Goal: Task Accomplishment & Management: Manage account settings

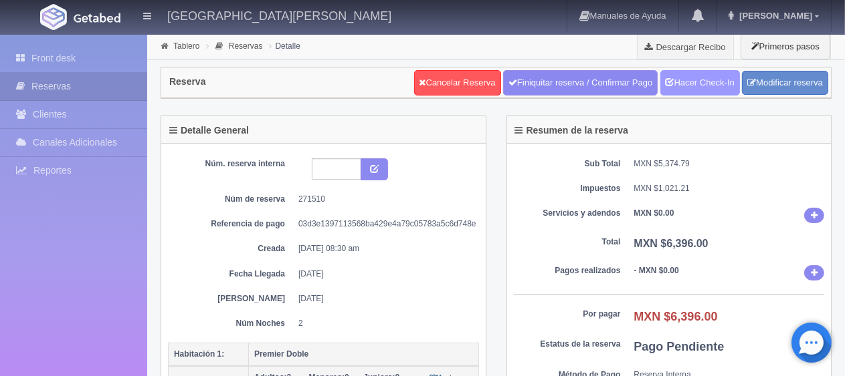
click at [689, 82] on link "Hacer Check-In" at bounding box center [700, 82] width 80 height 25
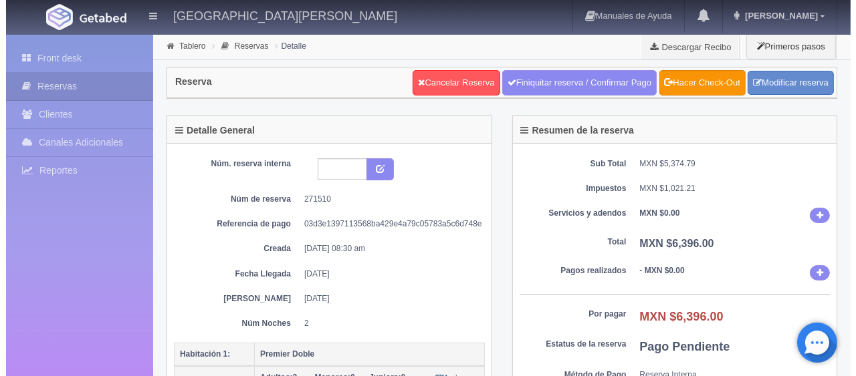
scroll to position [201, 0]
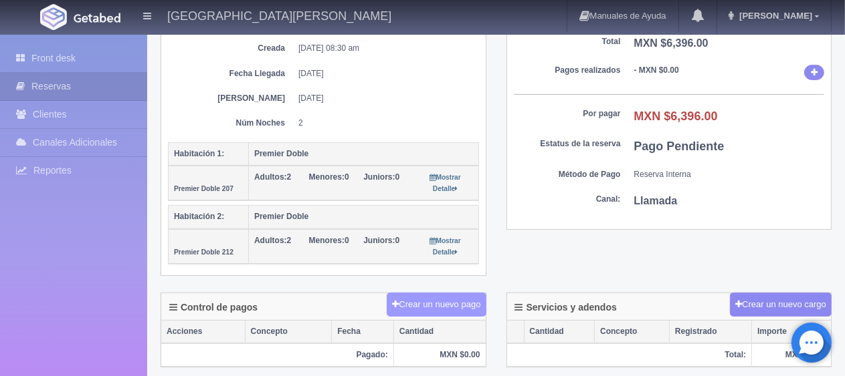
click at [454, 296] on button "Crear un nuevo pago" at bounding box center [435, 305] width 99 height 25
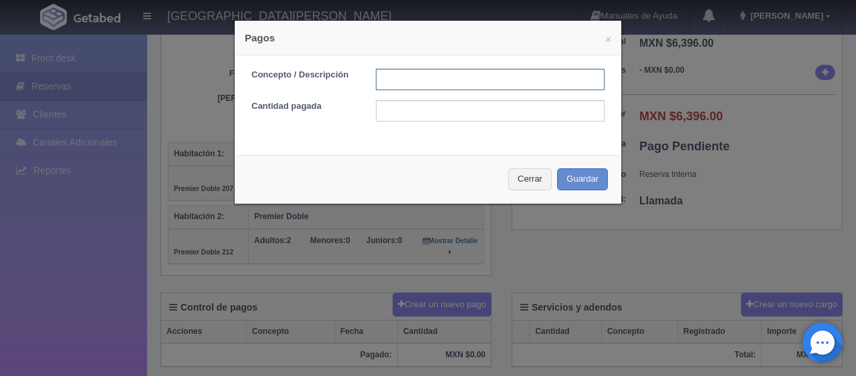
click at [447, 78] on input "text" at bounding box center [490, 79] width 229 height 21
type input "Total Tarjeta"
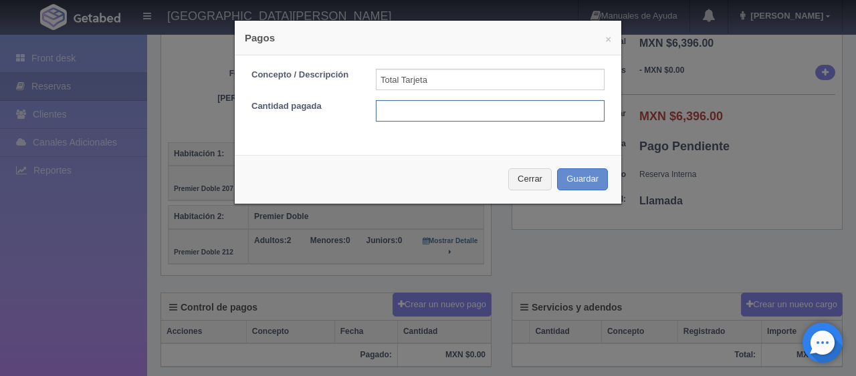
click at [468, 108] on input "text" at bounding box center [490, 110] width 229 height 21
type input "6396"
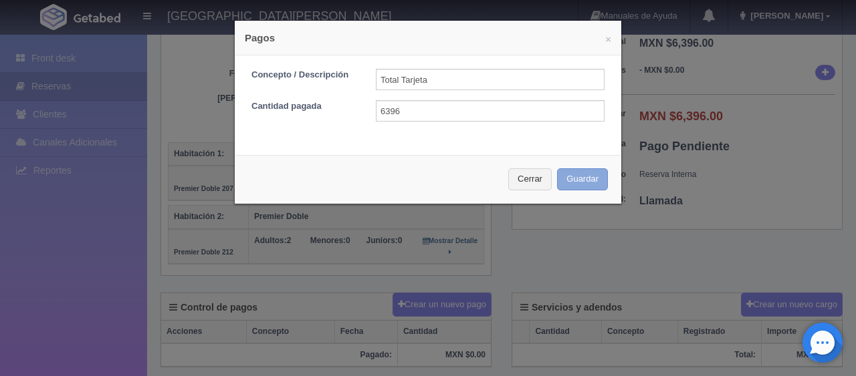
click at [579, 176] on button "Guardar" at bounding box center [582, 180] width 51 height 22
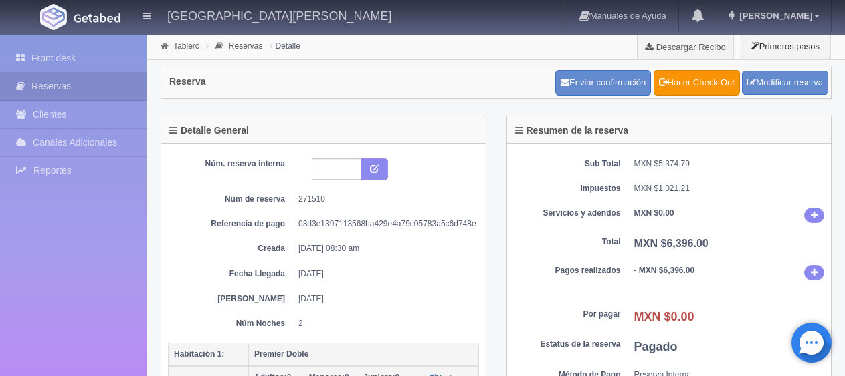
scroll to position [201, 0]
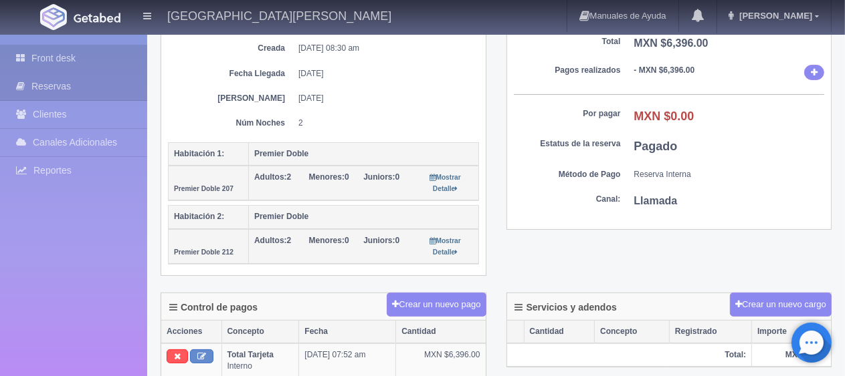
click at [68, 60] on link "Front desk" at bounding box center [73, 58] width 147 height 27
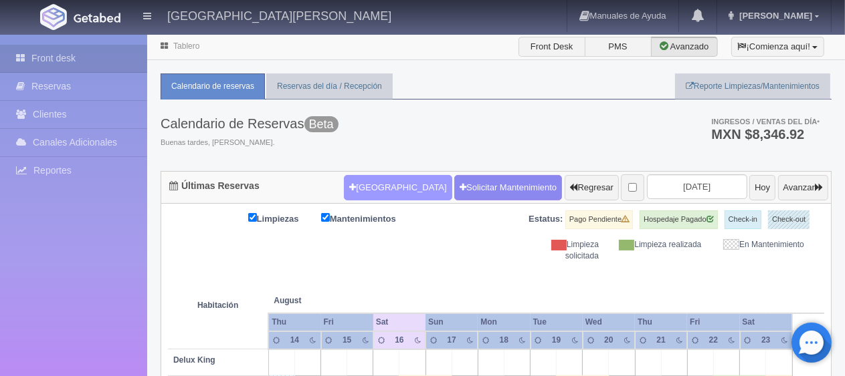
click at [382, 186] on button "[GEOGRAPHIC_DATA]" at bounding box center [398, 187] width 108 height 25
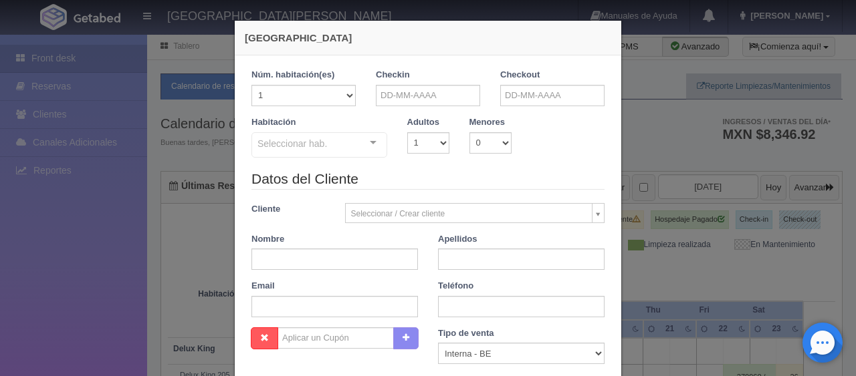
checkbox input "false"
click at [402, 106] on div "Checkin" at bounding box center [428, 92] width 124 height 47
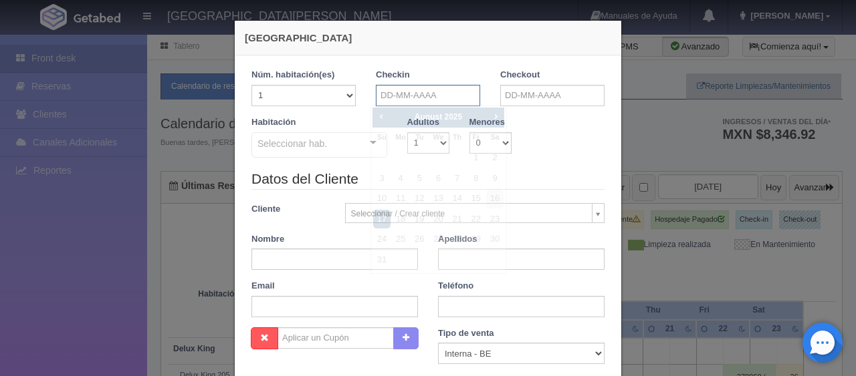
click at [405, 96] on input "text" at bounding box center [428, 95] width 104 height 21
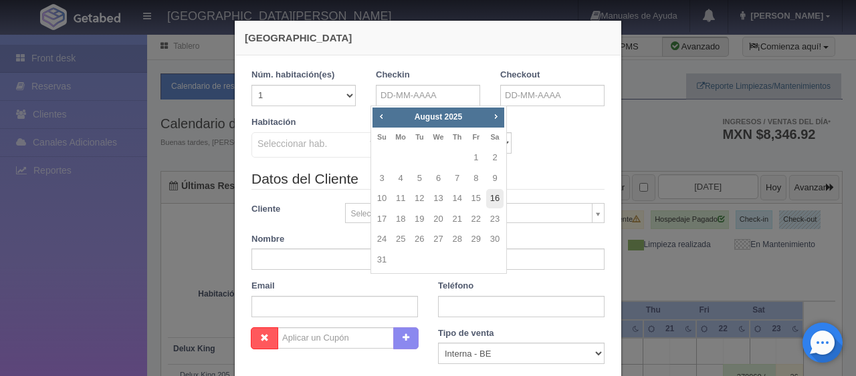
click at [487, 199] on link "16" at bounding box center [494, 198] width 17 height 19
type input "16-08-2025"
checkbox input "false"
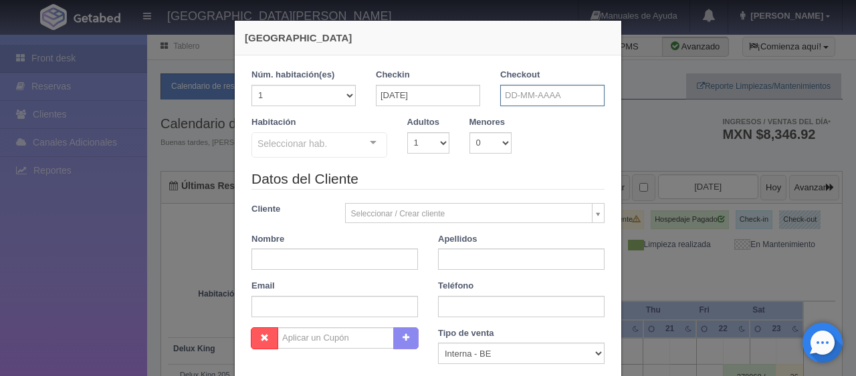
click at [547, 93] on input "text" at bounding box center [552, 95] width 104 height 21
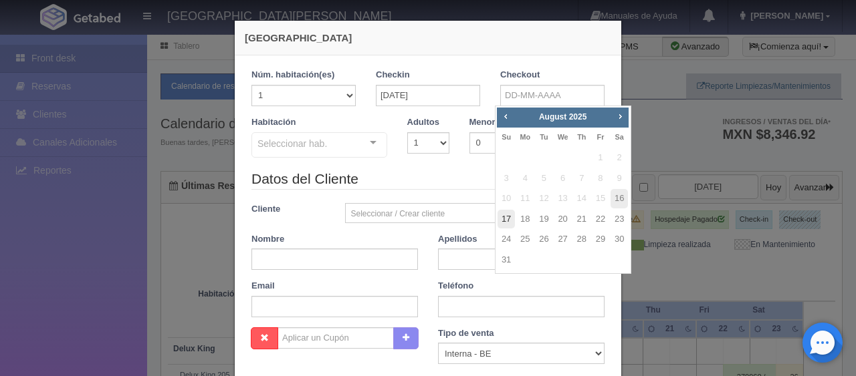
click at [503, 221] on link "17" at bounding box center [505, 219] width 17 height 19
type input "17-08-2025"
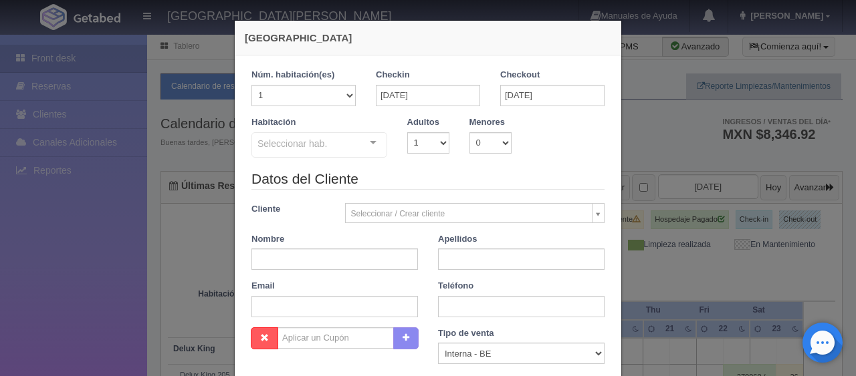
checkbox input "false"
click at [425, 146] on select "1 2 3 4 5 6 7 8 9 10" at bounding box center [428, 142] width 42 height 21
select select "2"
click at [407, 132] on select "1 2 3 4 5 6 7 8 9 10" at bounding box center [428, 142] width 42 height 21
click at [362, 140] on div "Seleccionar hab. SUITE SUITE - Sin asignar SUITE 301 Habitación Personas con Mo…" at bounding box center [319, 145] width 136 height 27
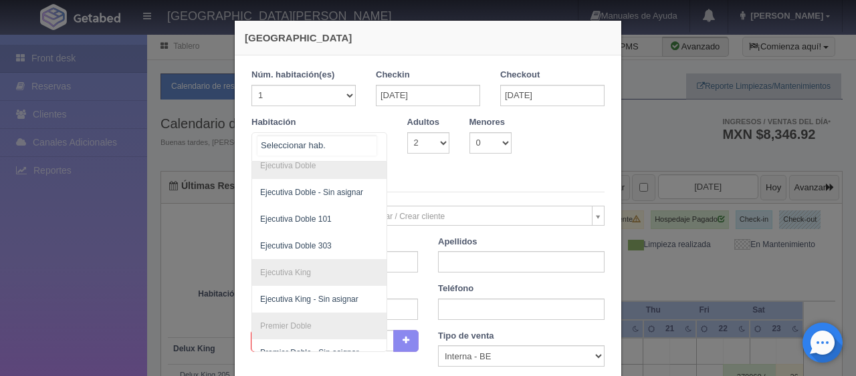
scroll to position [144, 0]
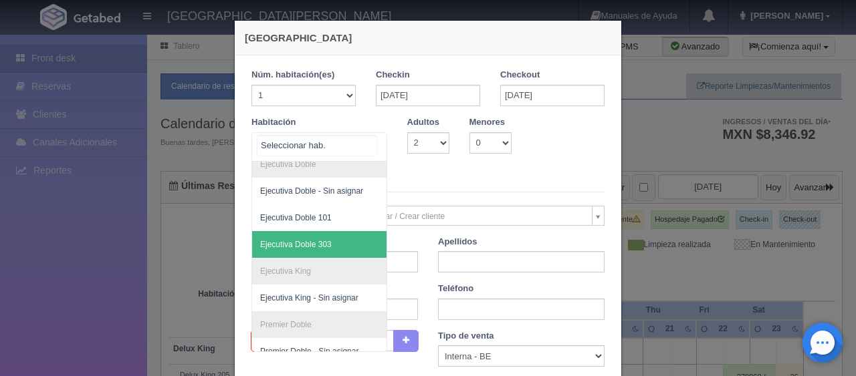
click at [330, 247] on span "Ejecutiva Doble 303" at bounding box center [364, 244] width 225 height 27
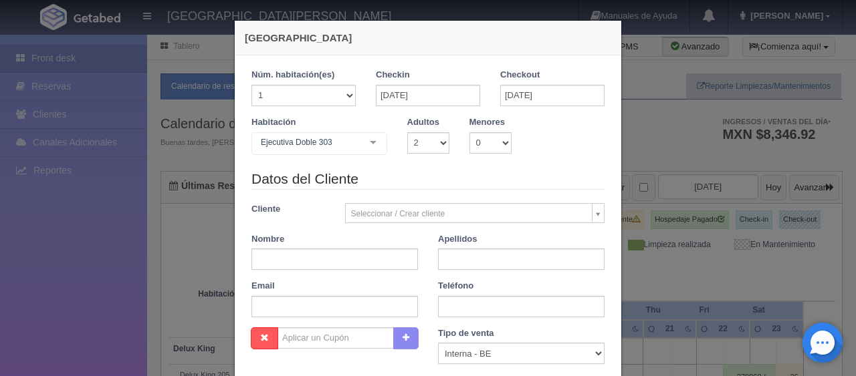
checkbox input "false"
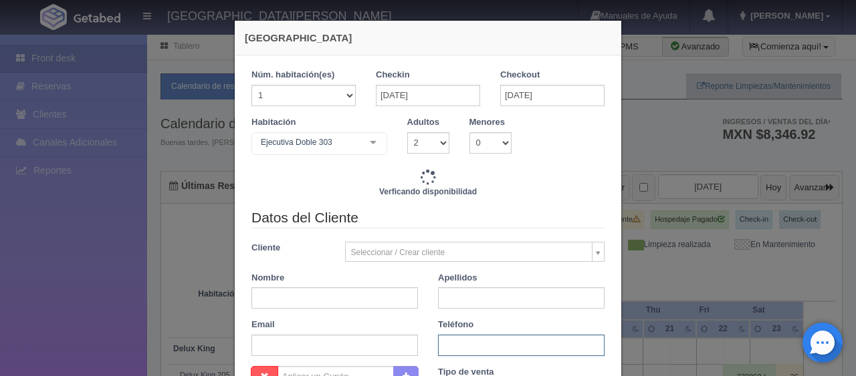
click at [472, 345] on input "text" at bounding box center [521, 345] width 167 height 21
paste input "52 461 218 0833"
type input "52 461 218 0833"
type input "1549.00"
checkbox input "false"
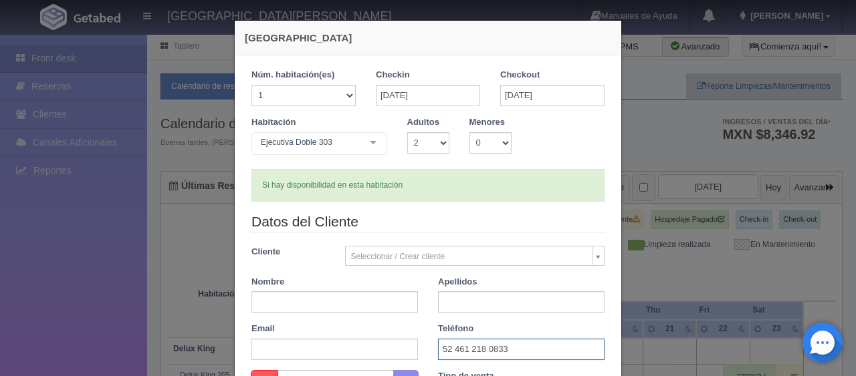
type input "52 461 218 0833"
click at [368, 304] on input "text" at bounding box center [334, 302] width 167 height 21
type input "Malinalli"
type input "Garcia"
click at [492, 332] on div "Teléfono 52 461 218 0833" at bounding box center [521, 341] width 187 height 37
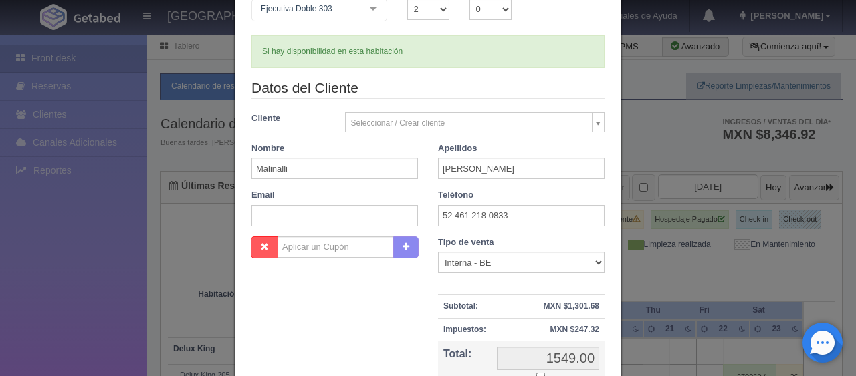
scroll to position [201, 0]
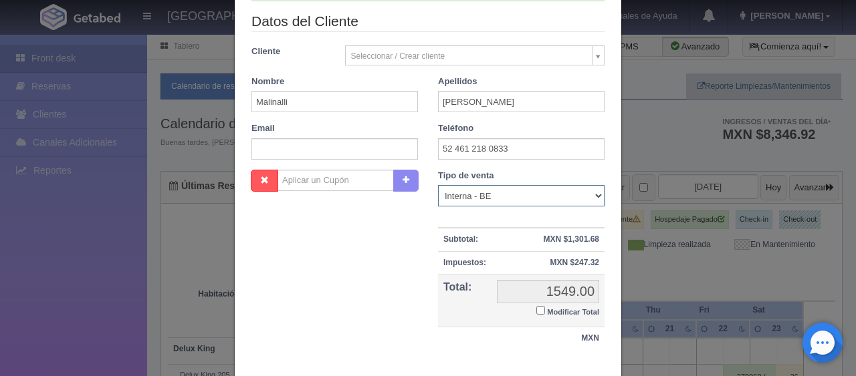
click at [513, 189] on select "Correo Electronico Interna - BE Llamada OTA Externa Otro WALK IN" at bounding box center [521, 195] width 167 height 21
select select "extota"
click at [438, 185] on select "Correo Electronico Interna - BE Llamada OTA Externa Otro WALK IN" at bounding box center [521, 195] width 167 height 21
click at [536, 308] on input "Modificar Total" at bounding box center [540, 310] width 9 height 9
checkbox input "true"
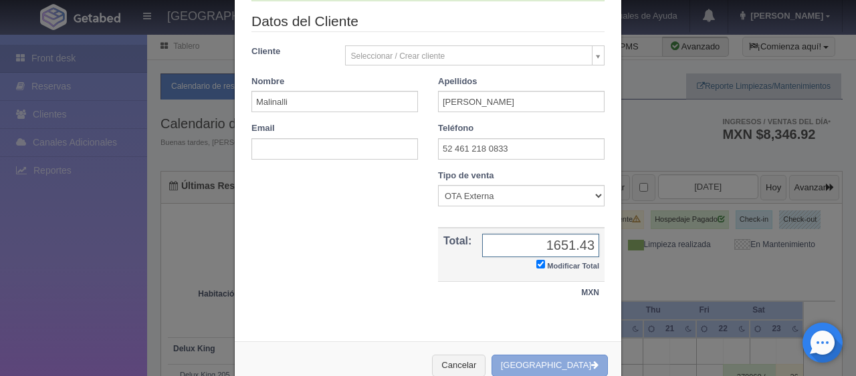
type input "1651.43"
click at [551, 364] on button "[GEOGRAPHIC_DATA]" at bounding box center [549, 366] width 116 height 22
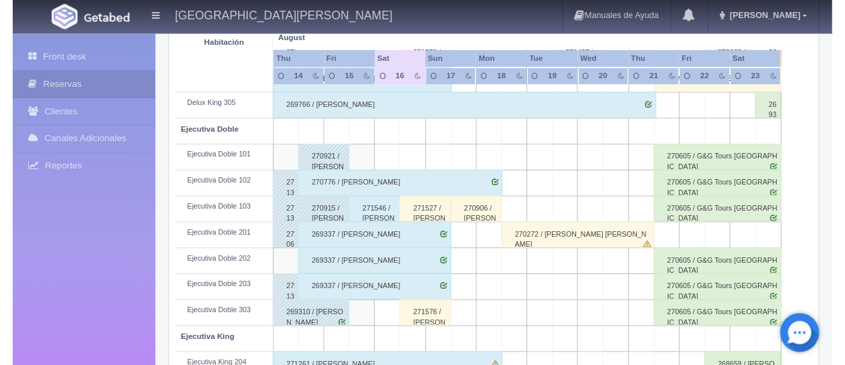
scroll to position [602, 0]
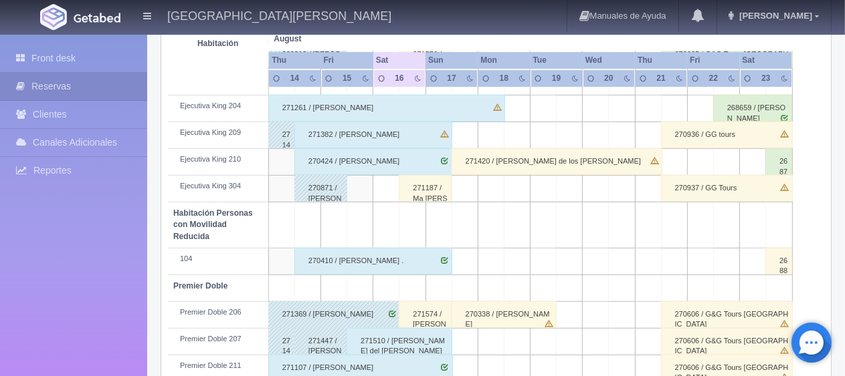
click at [709, 135] on div "270936 / GG tours" at bounding box center [727, 135] width 132 height 27
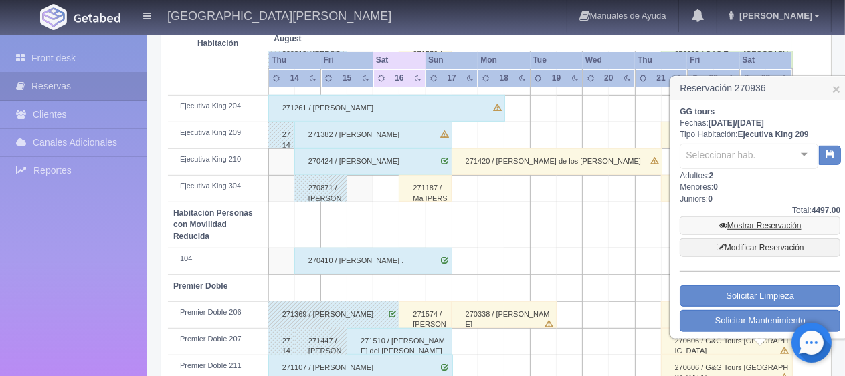
click at [756, 226] on link "Mostrar Reservación" at bounding box center [759, 226] width 160 height 19
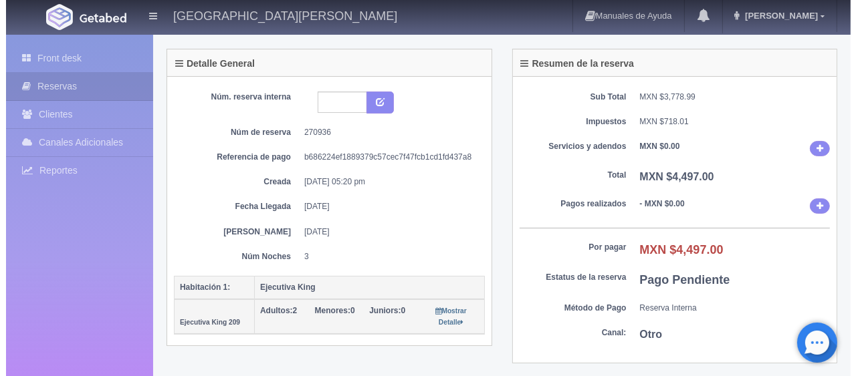
scroll to position [201, 0]
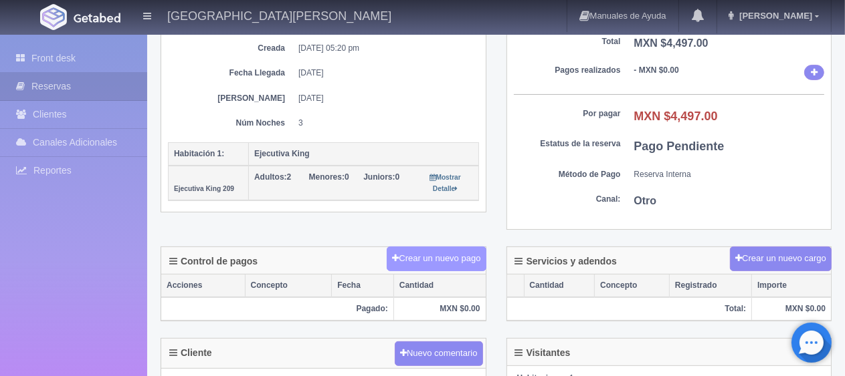
click at [455, 255] on button "Crear un nuevo pago" at bounding box center [435, 259] width 99 height 25
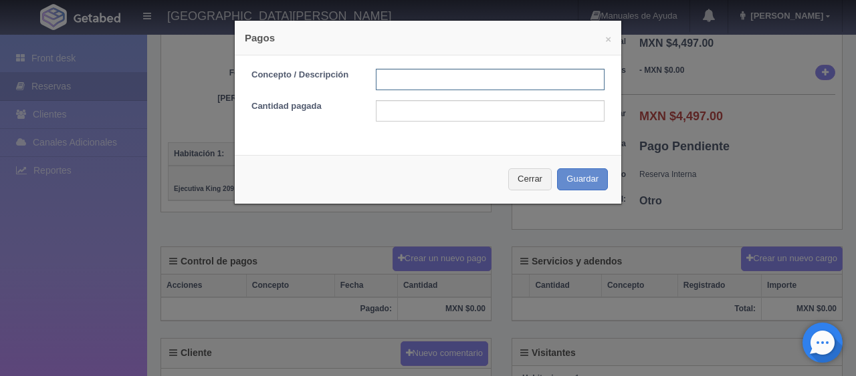
click at [412, 76] on input "text" at bounding box center [490, 79] width 229 height 21
type input "transferencia"
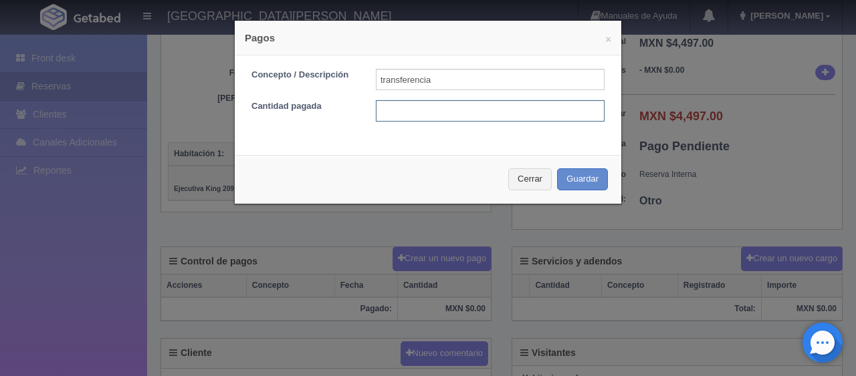
click at [421, 114] on input "text" at bounding box center [490, 110] width 229 height 21
type input "2000"
click at [449, 77] on input "transferencia" at bounding box center [490, 79] width 229 height 21
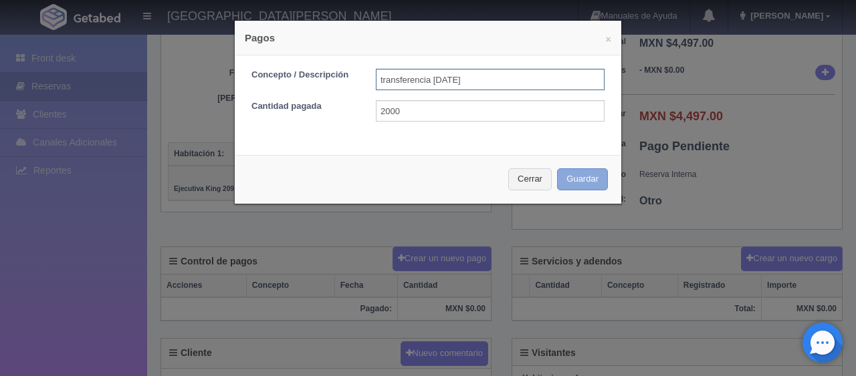
type input "transferencia 15/08/25"
click at [574, 185] on button "Guardar" at bounding box center [582, 180] width 51 height 22
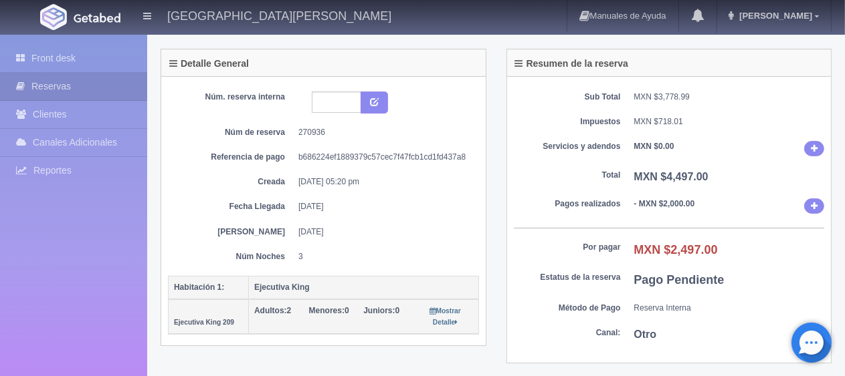
scroll to position [267, 0]
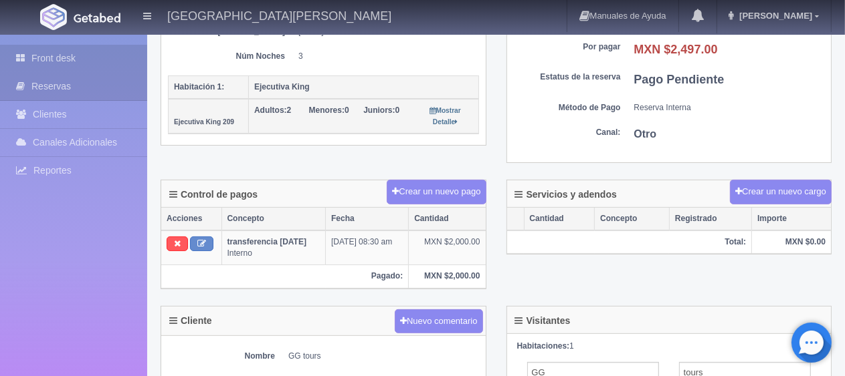
click at [66, 62] on link "Front desk" at bounding box center [73, 58] width 147 height 27
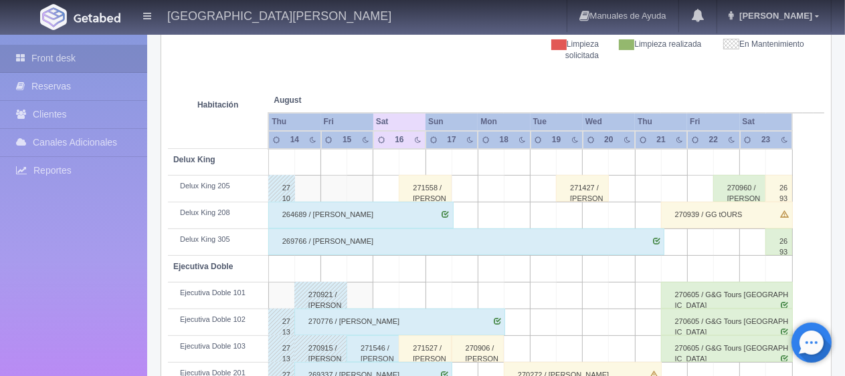
scroll to position [67, 0]
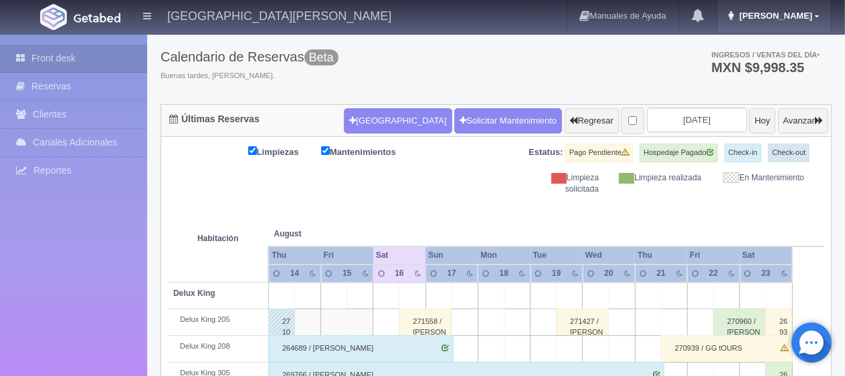
click at [770, 20] on link "Jessica" at bounding box center [774, 16] width 114 height 32
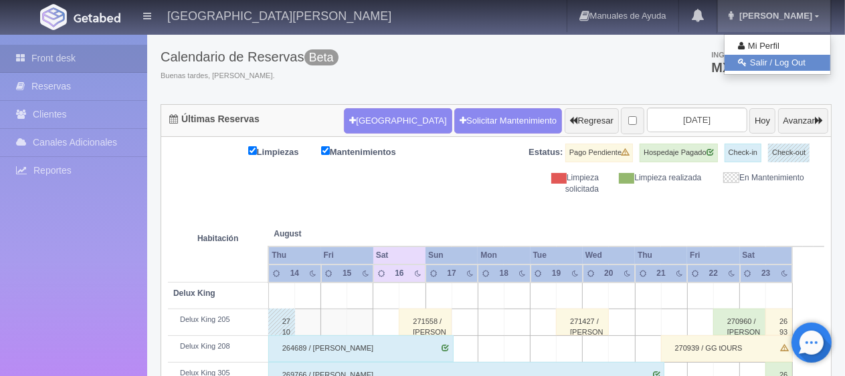
click at [750, 62] on link "Salir / Log Out" at bounding box center [777, 63] width 106 height 17
